Goal: Navigation & Orientation: Find specific page/section

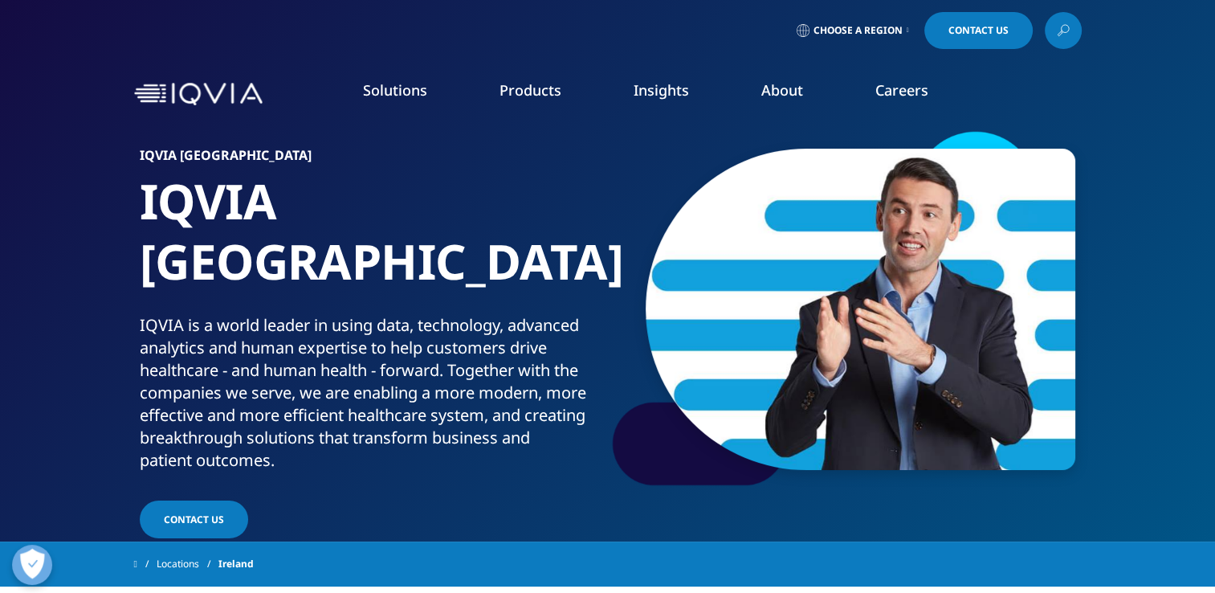
click at [889, 104] on li "Careers IQVIA Careers Overview Our Company Culture Benefits Life at IQVIA Blog …" at bounding box center [901, 105] width 125 height 51
click at [346, 289] on link "Interns" at bounding box center [457, 291] width 273 height 18
click at [887, 96] on link "Careers" at bounding box center [901, 89] width 53 height 19
click at [358, 198] on link "Clinical Research" at bounding box center [457, 202] width 273 height 18
